Goal: Ask a question: Seek information or help from site administrators or community

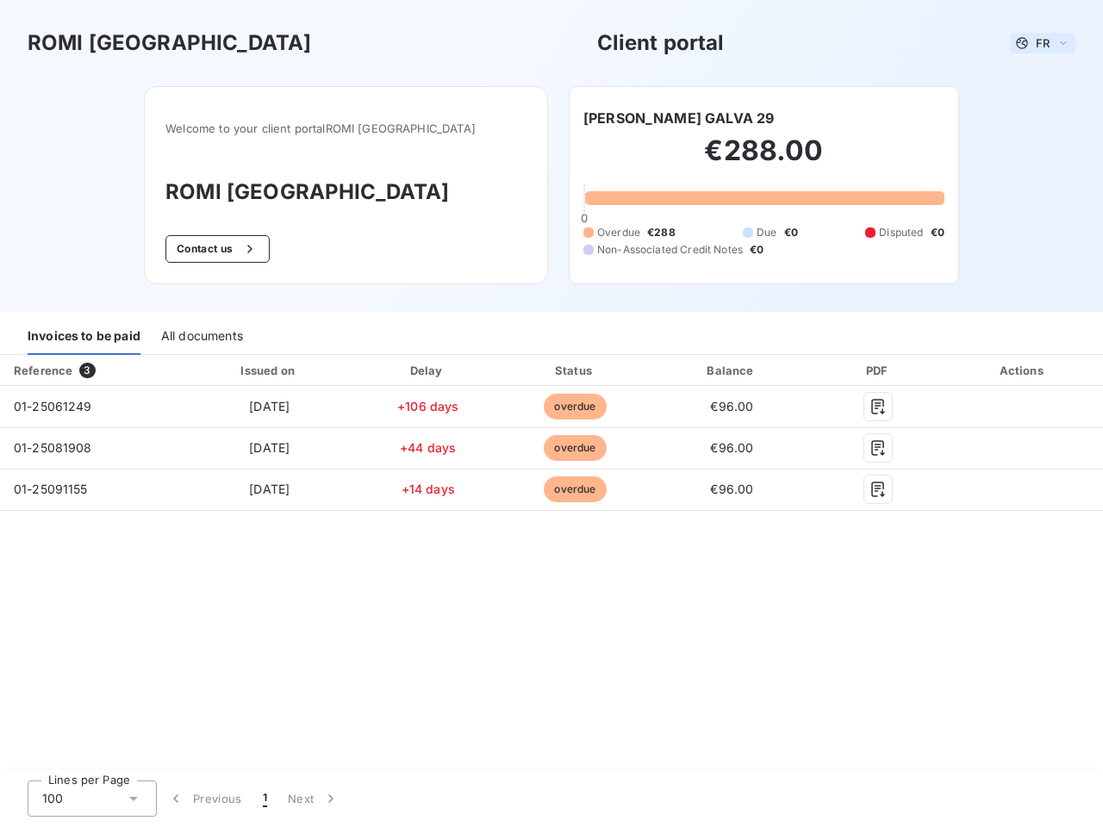
click at [1042, 43] on span "FR" at bounding box center [1043, 43] width 14 height 14
click at [244, 249] on button "Contact us" at bounding box center [217, 249] width 104 height 28
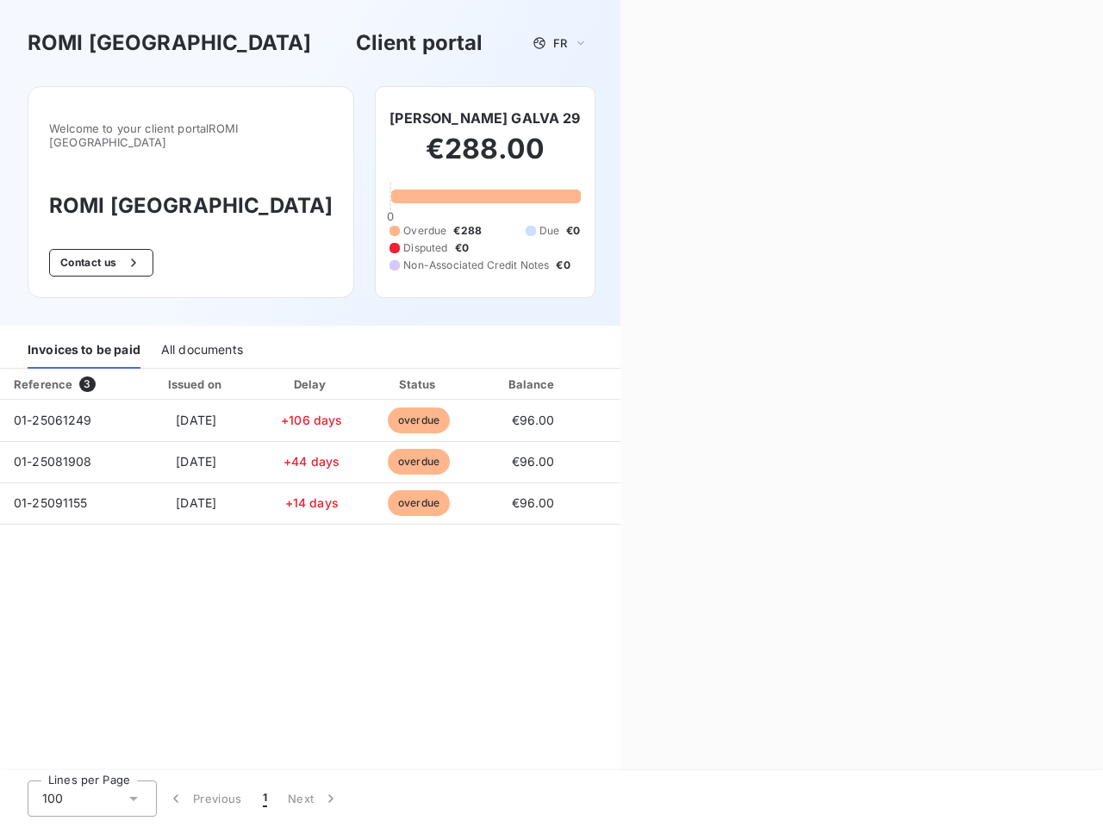
click at [649, 118] on div "Contact us Fill out the form below, and a member of our team will get back to y…" at bounding box center [861, 413] width 482 height 827
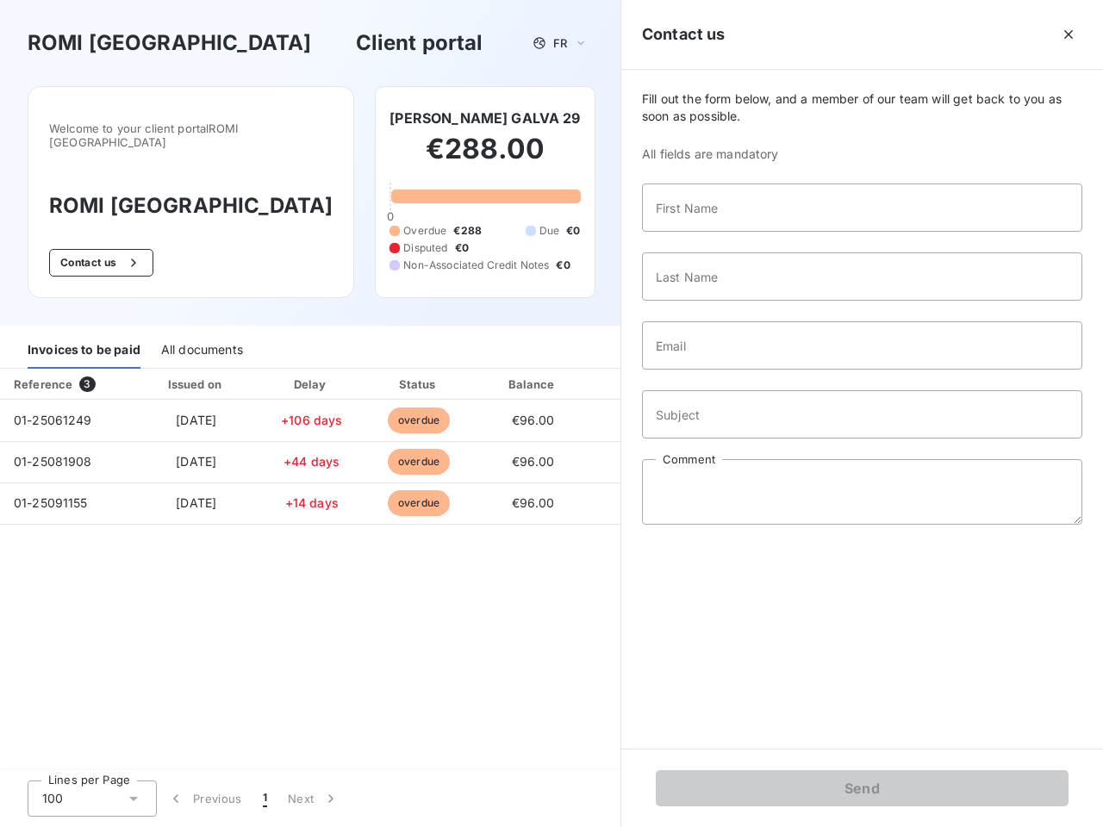
click at [84, 337] on div "Invoices to be paid" at bounding box center [84, 351] width 113 height 36
click at [201, 337] on div "All documents" at bounding box center [202, 351] width 82 height 36
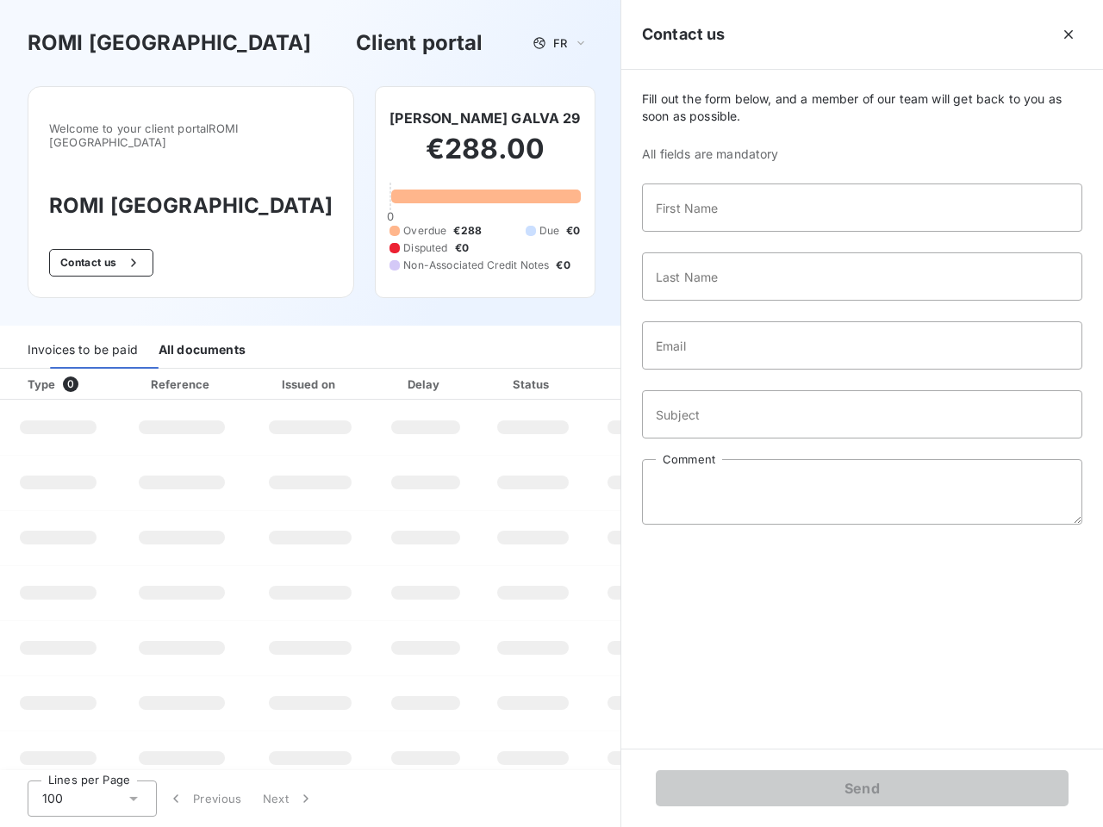
click at [90, 370] on th "Type 0" at bounding box center [58, 384] width 116 height 31
